Goal: Information Seeking & Learning: Learn about a topic

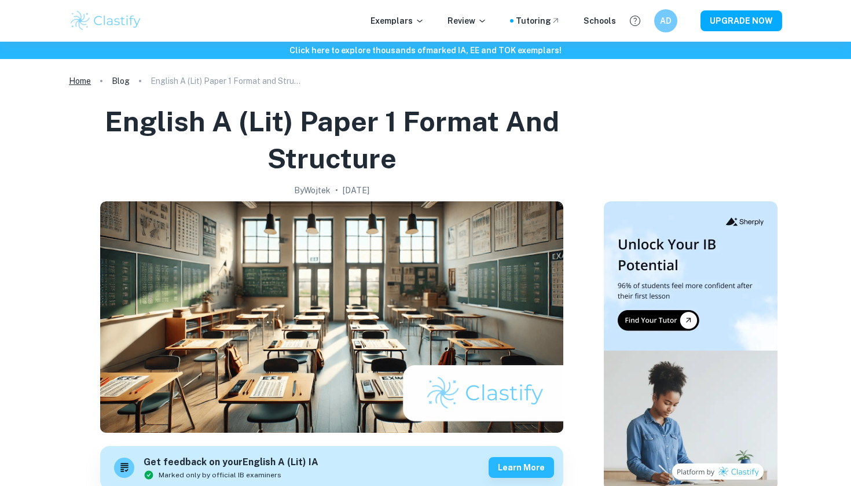
click at [85, 87] on link "Home" at bounding box center [80, 81] width 22 height 16
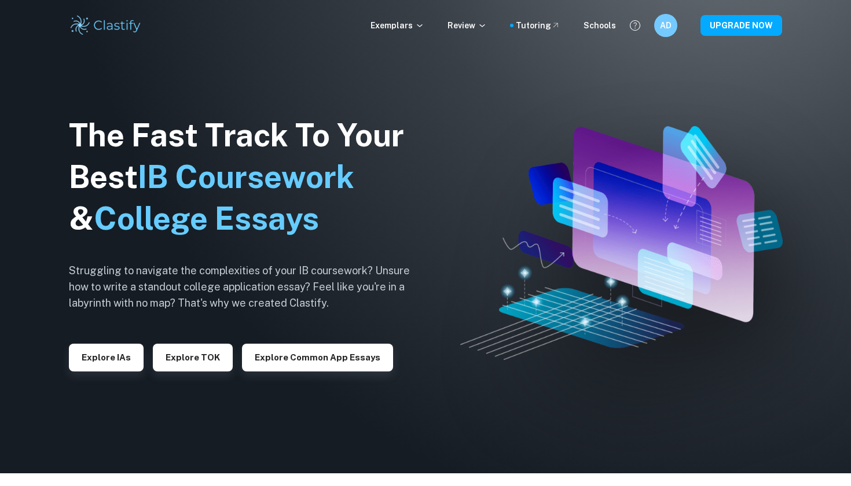
scroll to position [12, 0]
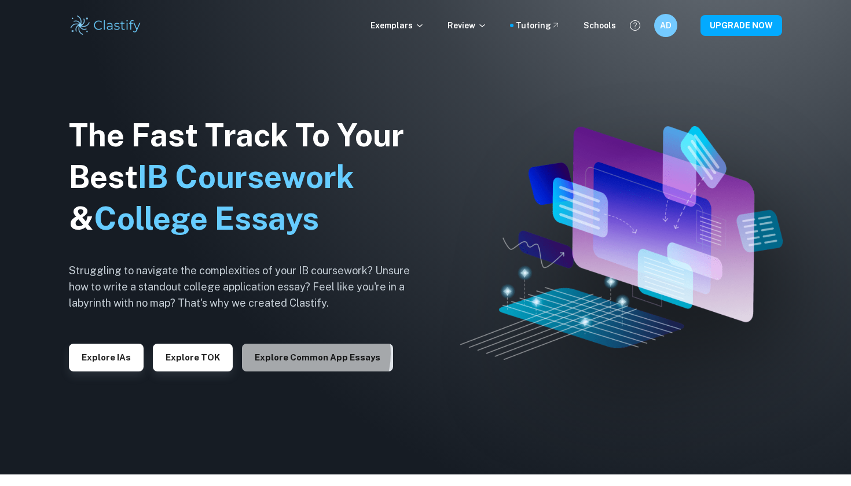
click at [306, 352] on button "Explore Common App essays" at bounding box center [317, 358] width 151 height 28
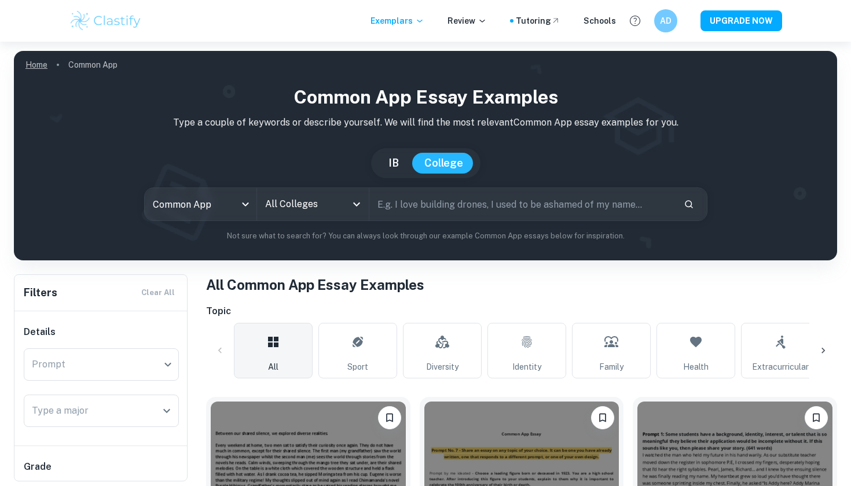
click at [41, 58] on link "Home" at bounding box center [36, 65] width 22 height 16
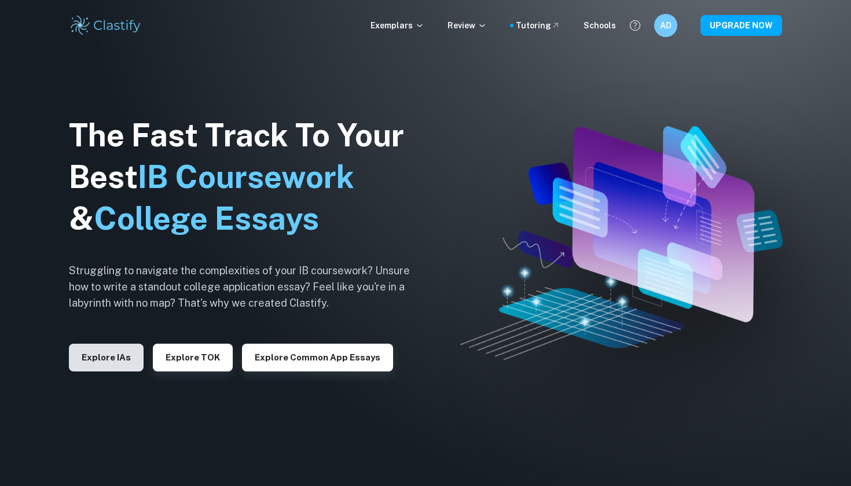
click at [100, 356] on button "Explore IAs" at bounding box center [106, 358] width 75 height 28
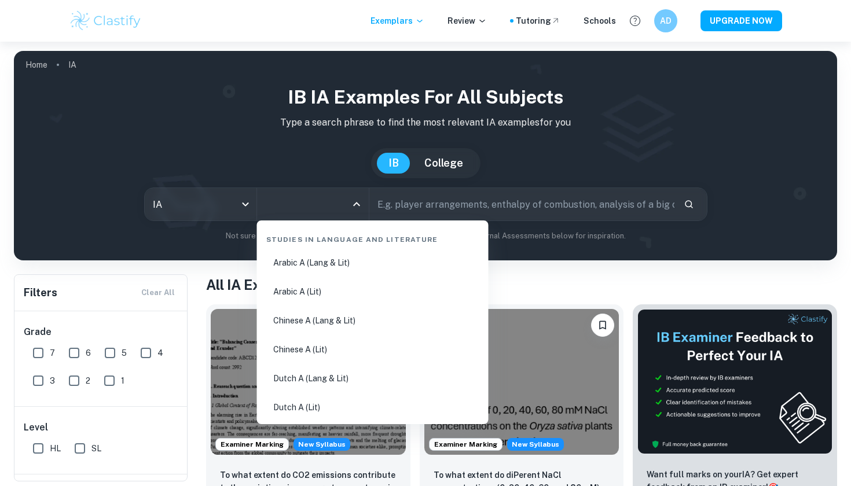
click at [326, 202] on input "All Subjects" at bounding box center [304, 204] width 84 height 22
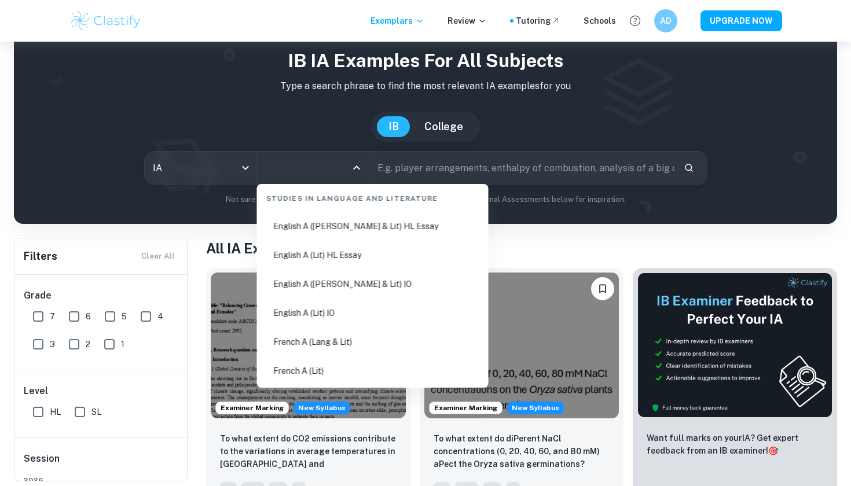
scroll to position [182, 0]
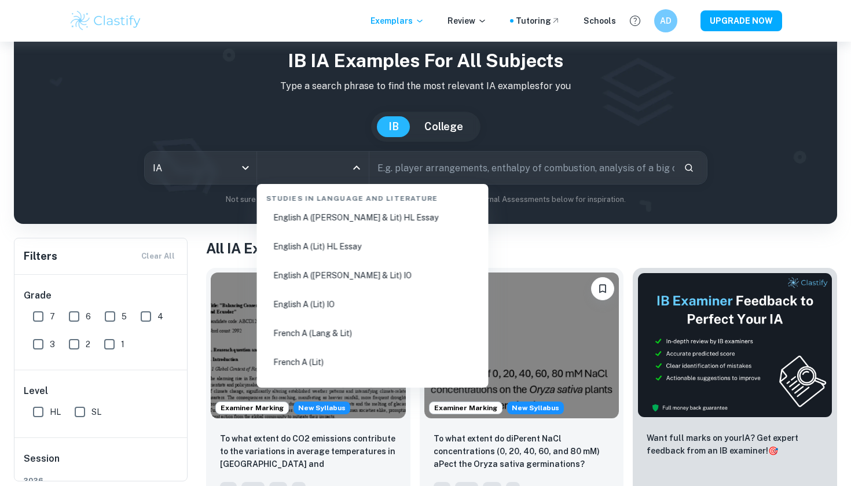
click at [352, 226] on li "English A ([PERSON_NAME] & Lit) HL Essay" at bounding box center [373, 217] width 222 height 27
type input "English A ([PERSON_NAME] & Lit) HL Essay"
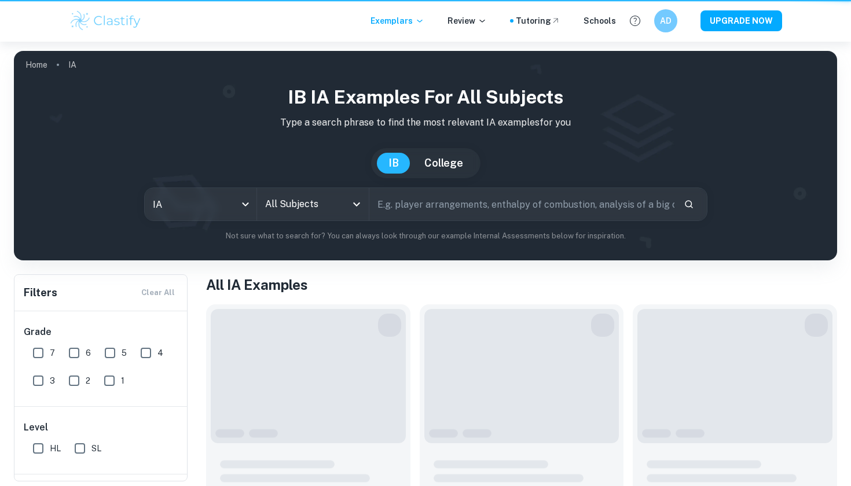
scroll to position [36, 0]
